Goal: Find specific page/section: Find specific page/section

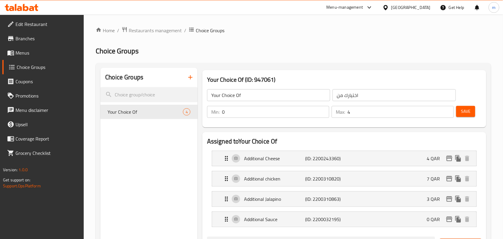
click at [389, 7] on icon at bounding box center [385, 7] width 6 height 6
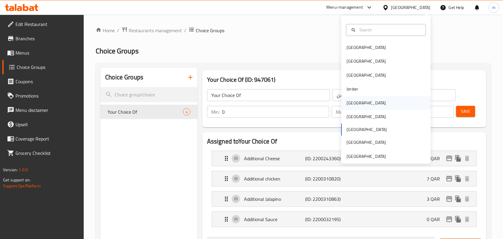
click at [347, 106] on div "[GEOGRAPHIC_DATA]" at bounding box center [366, 102] width 39 height 7
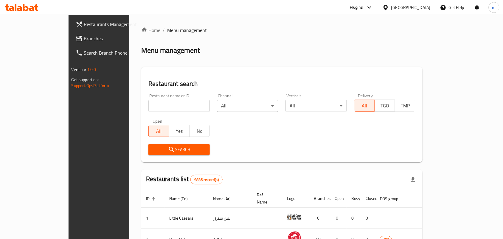
drag, startPoint x: 414, startPoint y: 8, endPoint x: 412, endPoint y: 13, distance: 4.9
click at [388, 8] on icon at bounding box center [385, 7] width 4 height 5
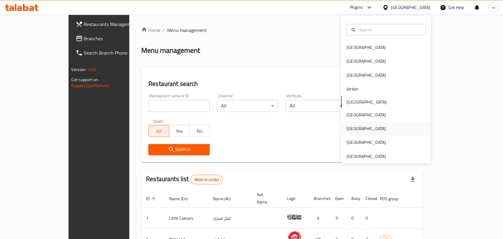
click at [347, 130] on div "Qatar" at bounding box center [366, 128] width 39 height 7
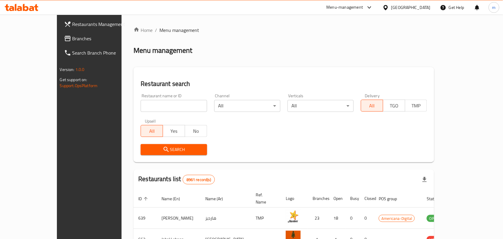
click at [72, 40] on span "Branches" at bounding box center [104, 38] width 64 height 7
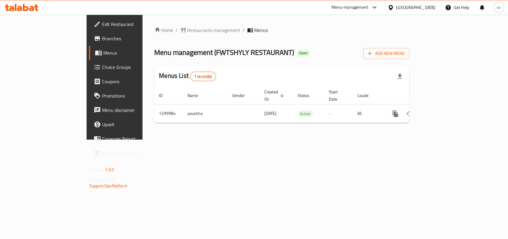
click at [188, 30] on span "Restaurants management" at bounding box center [214, 30] width 53 height 7
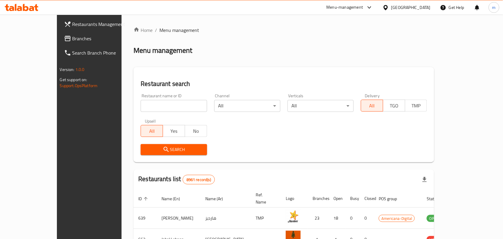
click at [141, 102] on input "search" at bounding box center [174, 106] width 66 height 12
paste input "701588"
type input "701588"
click button "Search" at bounding box center [174, 149] width 66 height 11
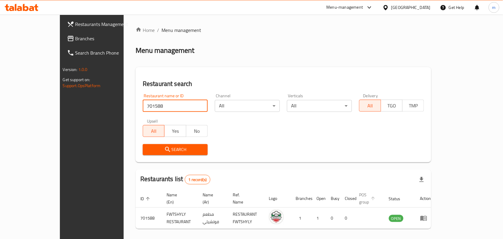
scroll to position [15, 0]
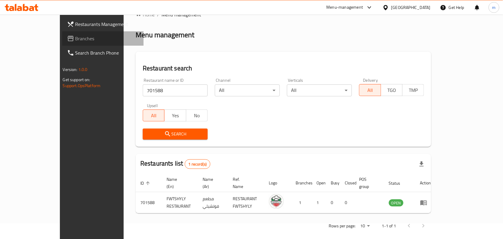
click at [75, 40] on span "Branches" at bounding box center [107, 38] width 64 height 7
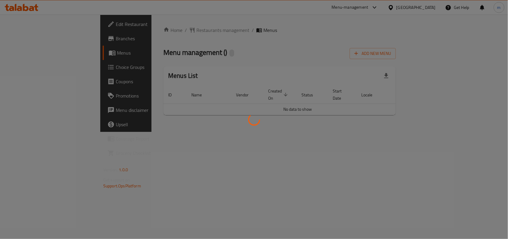
click at [150, 29] on div at bounding box center [254, 119] width 508 height 239
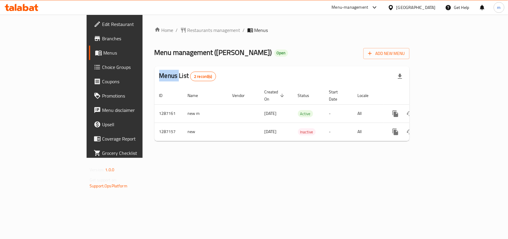
click at [150, 29] on div at bounding box center [254, 119] width 508 height 239
click at [203, 35] on div "Home / Restaurants management / Menus Menu management ( Atyab Farooj ) Open Add…" at bounding box center [282, 86] width 255 height 119
click at [188, 32] on span "Restaurants management" at bounding box center [214, 30] width 53 height 7
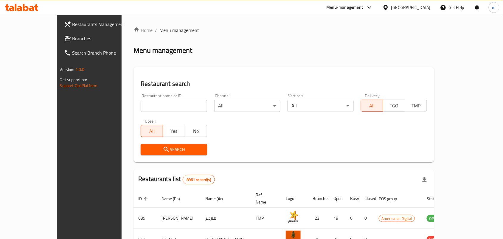
click at [141, 105] on input "search" at bounding box center [174, 106] width 66 height 12
paste input "696575"
type input "696575"
click button "Search" at bounding box center [174, 149] width 66 height 11
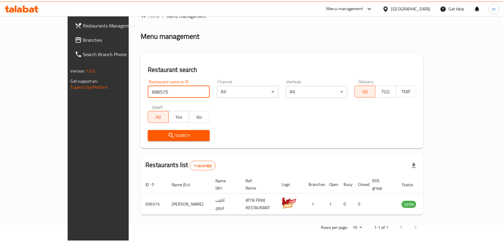
scroll to position [13, 0]
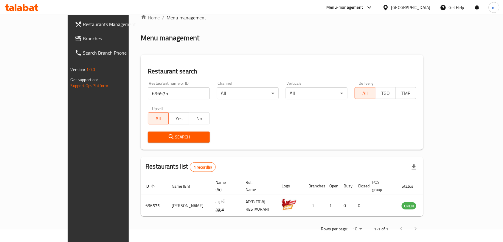
click at [83, 35] on span "Branches" at bounding box center [115, 38] width 64 height 7
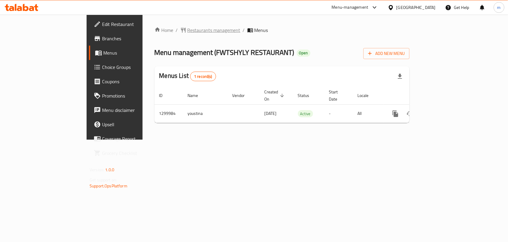
click at [188, 29] on span "Restaurants management" at bounding box center [214, 30] width 53 height 7
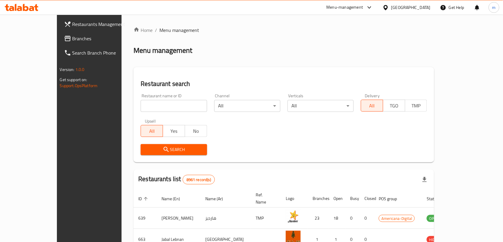
click at [141, 108] on input "search" at bounding box center [174, 106] width 66 height 12
paste input "701588"
type input "701588"
click button "Search" at bounding box center [174, 149] width 66 height 11
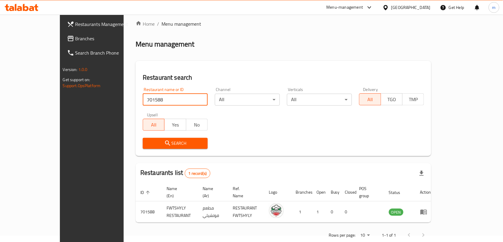
scroll to position [13, 0]
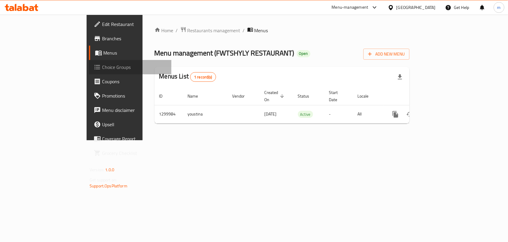
click at [102, 68] on span "Choice Groups" at bounding box center [134, 66] width 65 height 7
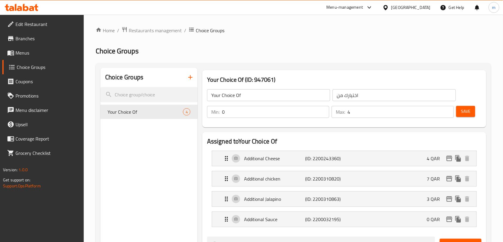
click at [389, 6] on icon at bounding box center [385, 7] width 6 height 6
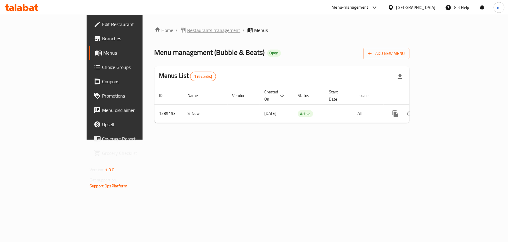
click at [188, 30] on span "Restaurants management" at bounding box center [214, 30] width 53 height 7
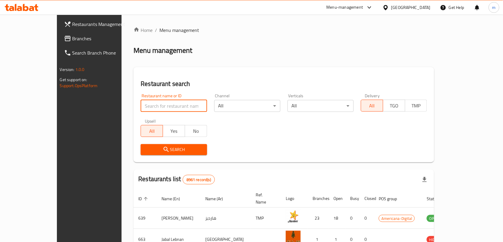
click at [141, 105] on input "search" at bounding box center [174, 106] width 66 height 12
paste input "695816"
type input "695816"
click button "Search" at bounding box center [174, 149] width 66 height 11
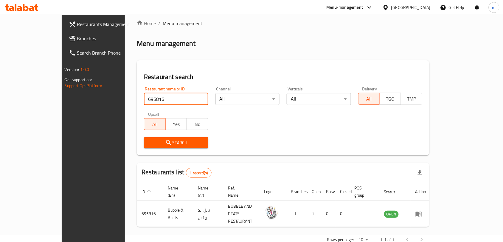
scroll to position [13, 0]
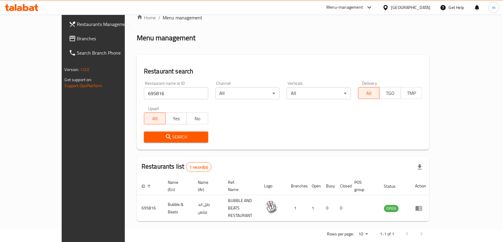
click at [391, 6] on div at bounding box center [386, 7] width 9 height 7
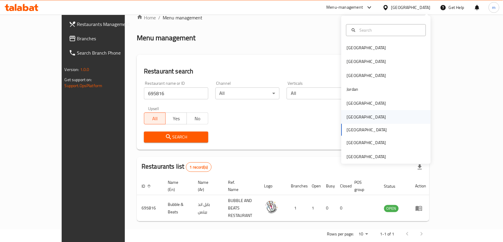
click at [349, 116] on div "[GEOGRAPHIC_DATA]" at bounding box center [366, 116] width 39 height 7
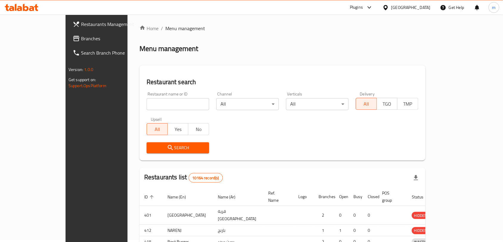
scroll to position [13, 0]
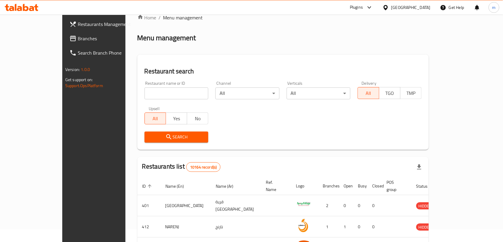
click at [78, 39] on span "Branches" at bounding box center [110, 38] width 64 height 7
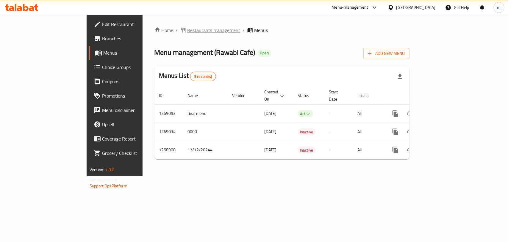
click at [188, 32] on span "Restaurants management" at bounding box center [214, 30] width 53 height 7
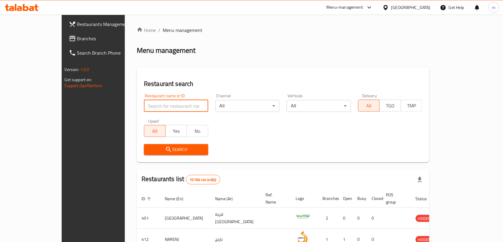
click at [144, 105] on input "search" at bounding box center [176, 106] width 64 height 12
paste input "688279"
type input "688279"
click button "Search" at bounding box center [176, 149] width 64 height 11
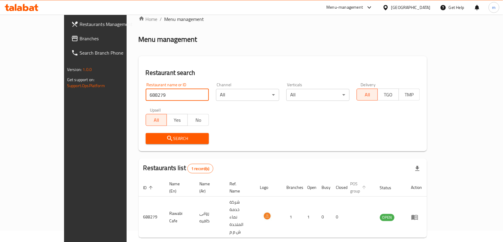
scroll to position [13, 0]
